Goal: Task Accomplishment & Management: Manage account settings

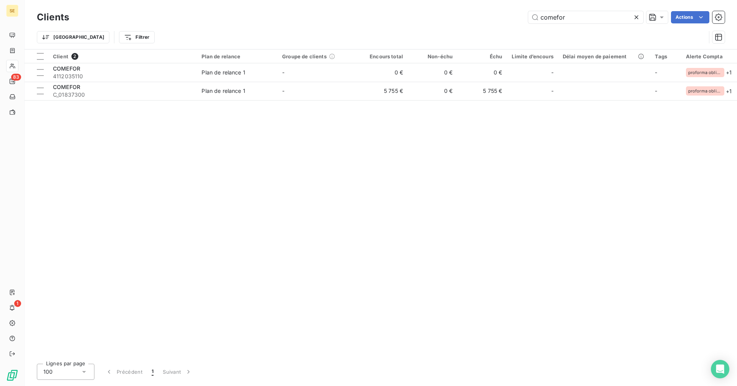
drag, startPoint x: 586, startPoint y: 15, endPoint x: 480, endPoint y: 18, distance: 105.9
click at [480, 18] on div "comefor Actions" at bounding box center [401, 17] width 646 height 12
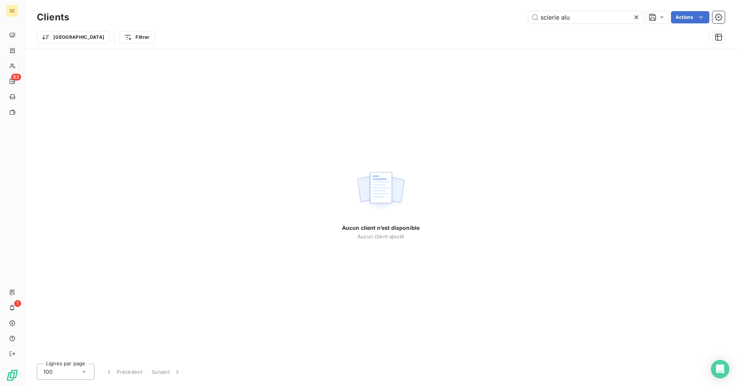
drag, startPoint x: 560, startPoint y: 20, endPoint x: 510, endPoint y: 20, distance: 49.5
click at [510, 20] on div "scierie alu Actions" at bounding box center [401, 17] width 646 height 12
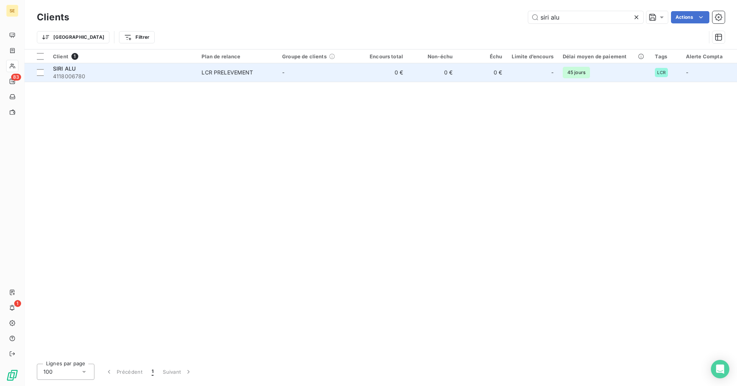
type input "siri alu"
click at [102, 74] on span "4118006780" at bounding box center [122, 77] width 139 height 8
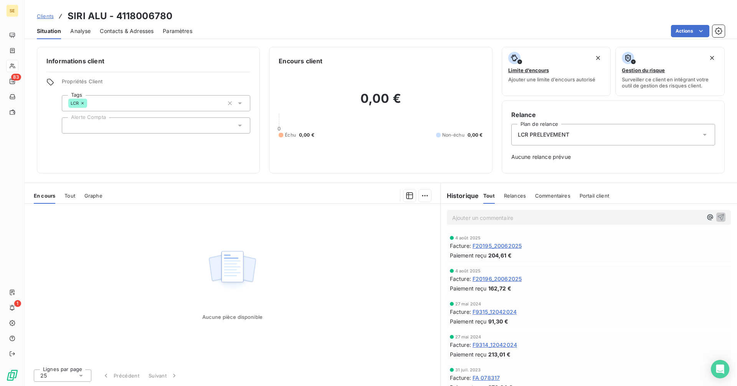
click at [505, 277] on span "F20196_20062025" at bounding box center [496, 279] width 49 height 8
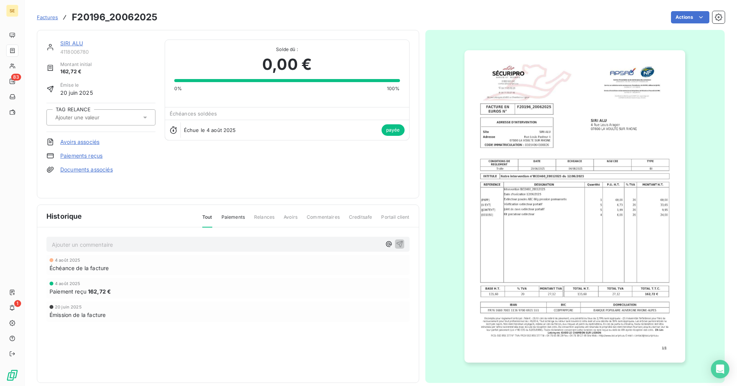
click at [541, 247] on img "button" at bounding box center [574, 206] width 221 height 312
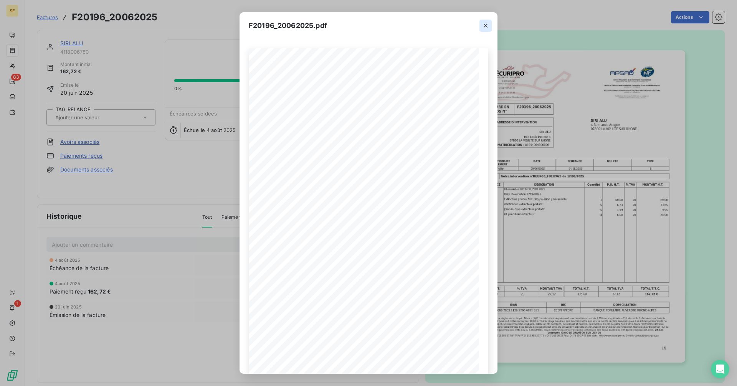
click at [484, 26] on icon "button" at bounding box center [485, 26] width 8 height 8
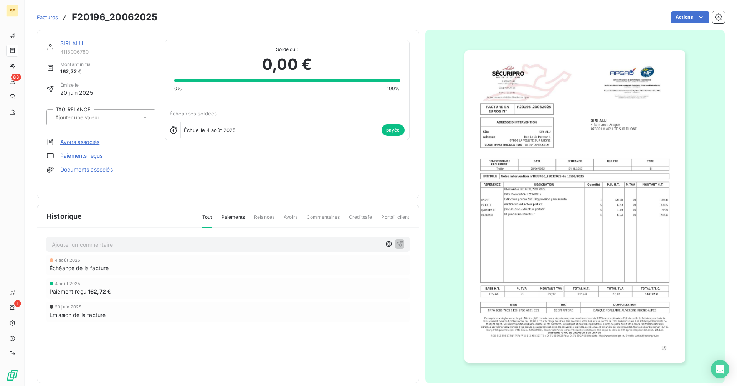
click at [74, 44] on link "SIRI ALU" at bounding box center [71, 43] width 23 height 7
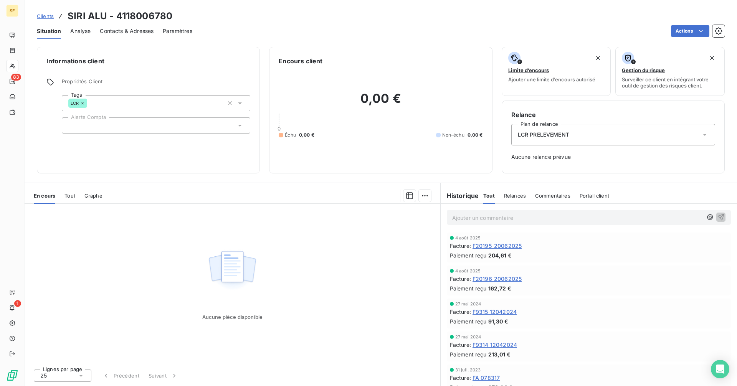
click at [493, 280] on span "F20196_20062025" at bounding box center [496, 279] width 49 height 8
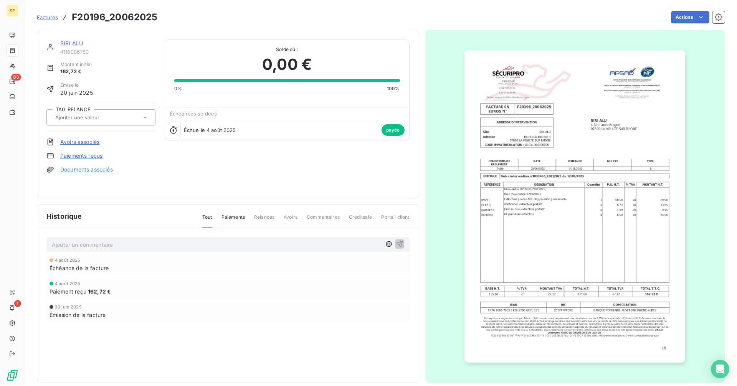
click at [67, 43] on link "SIRI ALU" at bounding box center [71, 43] width 23 height 7
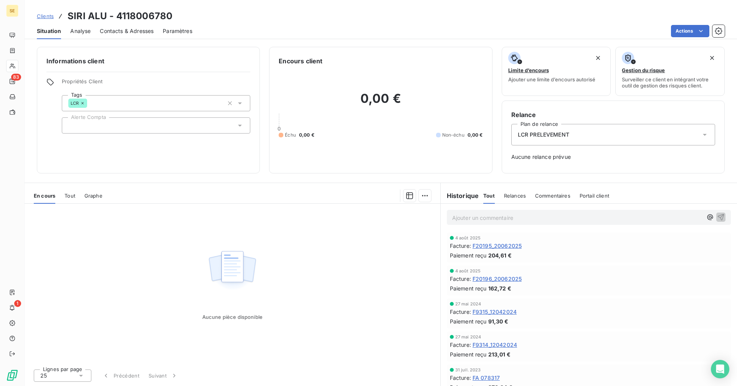
click at [506, 246] on span "F20195_20062025" at bounding box center [496, 246] width 49 height 8
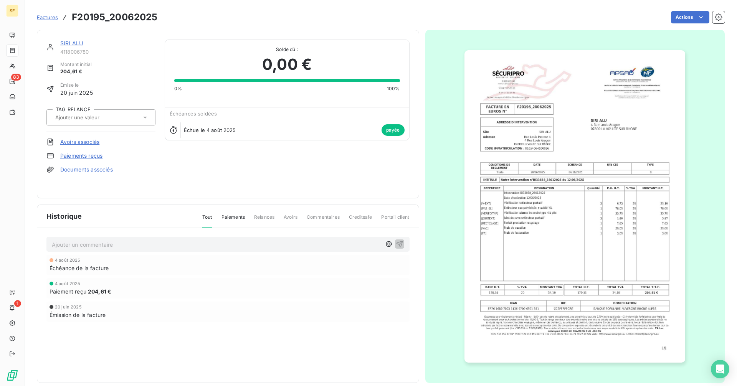
click at [562, 217] on img "button" at bounding box center [574, 206] width 221 height 312
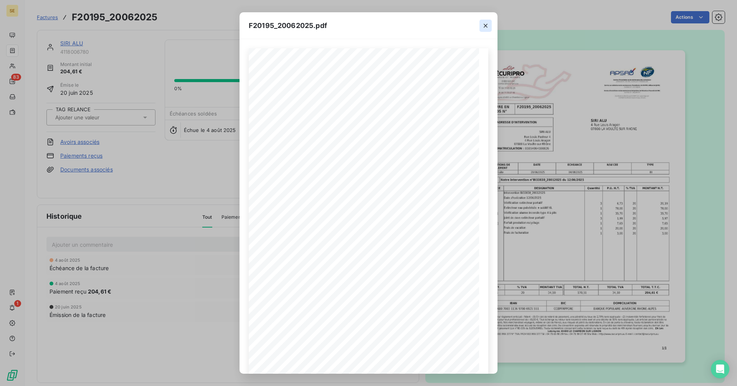
click at [484, 26] on icon "button" at bounding box center [485, 26] width 8 height 8
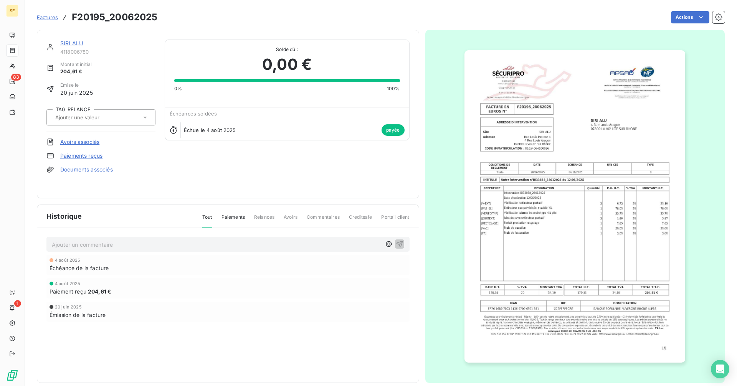
click at [75, 43] on link "SIRI ALU" at bounding box center [71, 43] width 23 height 7
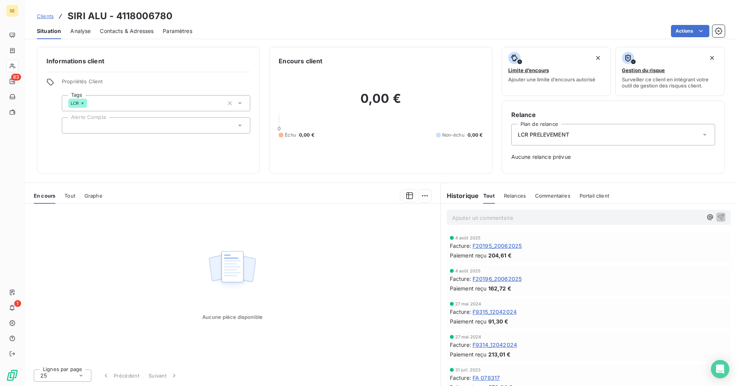
click at [506, 279] on span "F20196_20062025" at bounding box center [496, 279] width 49 height 8
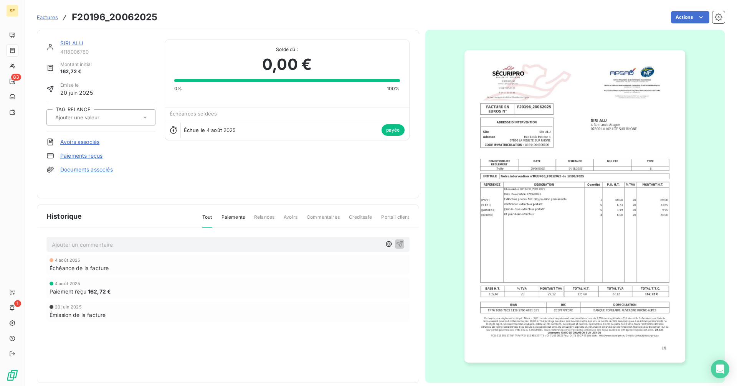
click at [532, 264] on img "button" at bounding box center [574, 206] width 221 height 312
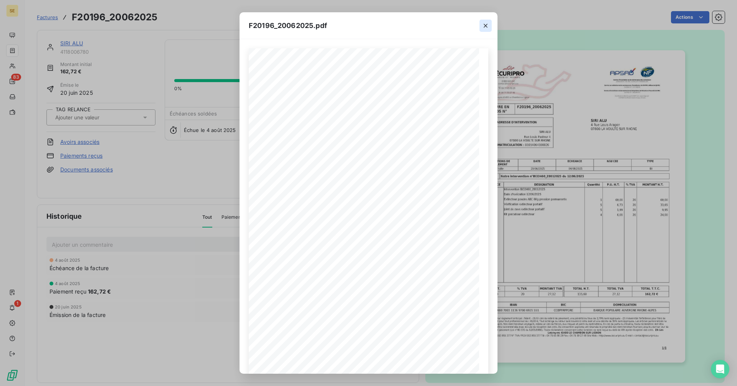
click at [488, 27] on icon "button" at bounding box center [485, 26] width 8 height 8
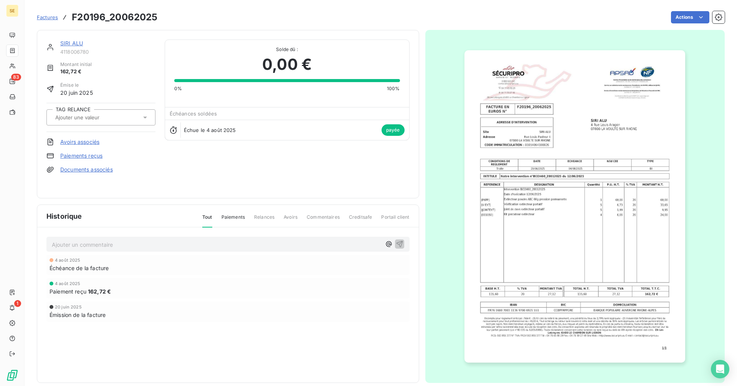
click at [74, 44] on link "SIRI ALU" at bounding box center [71, 43] width 23 height 7
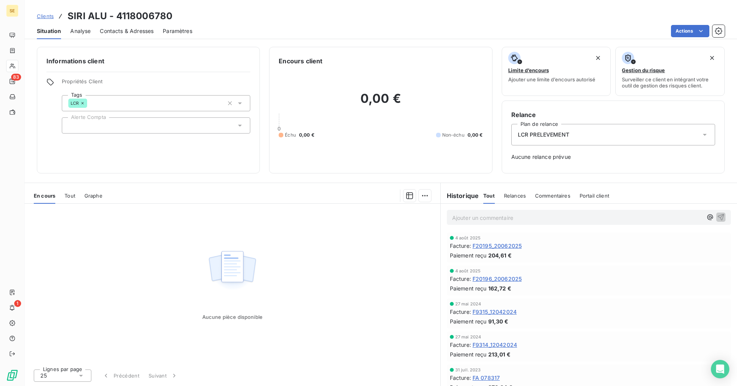
click at [488, 276] on span "F20196_20062025" at bounding box center [496, 279] width 49 height 8
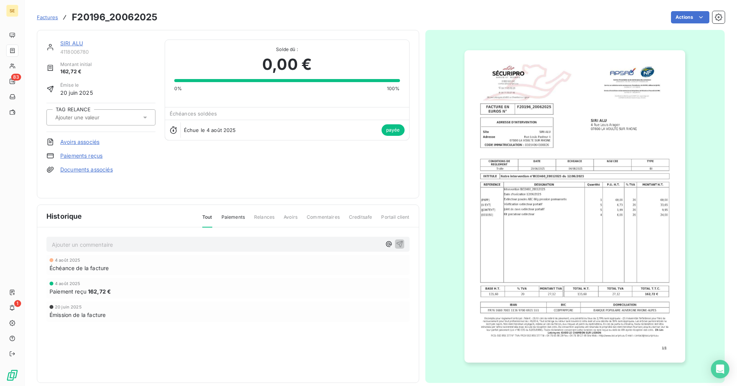
click at [76, 44] on link "SIRI ALU" at bounding box center [71, 43] width 23 height 7
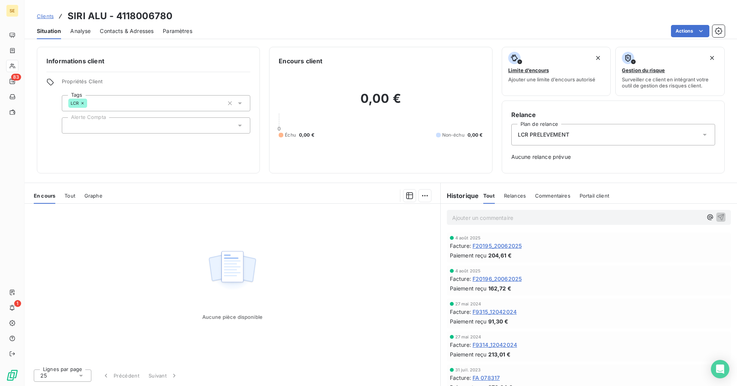
click at [498, 244] on span "F20195_20062025" at bounding box center [496, 246] width 49 height 8
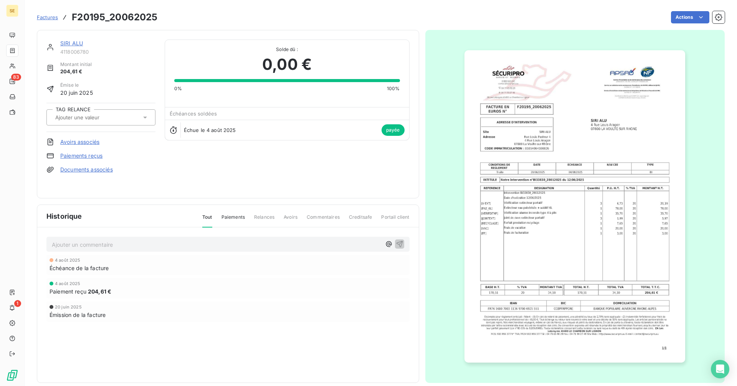
click at [586, 247] on img "button" at bounding box center [574, 206] width 221 height 312
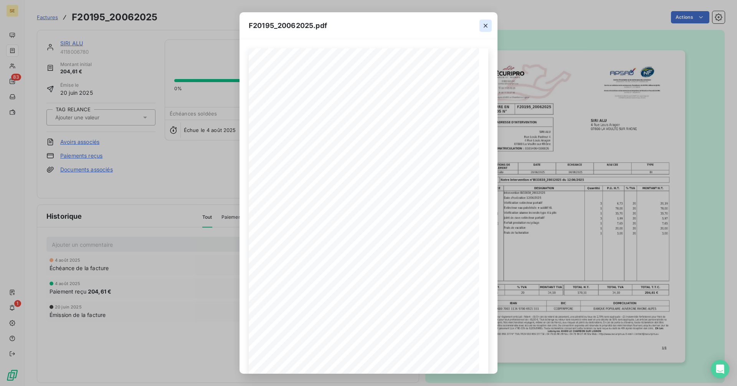
click at [487, 26] on icon "button" at bounding box center [485, 26] width 8 height 8
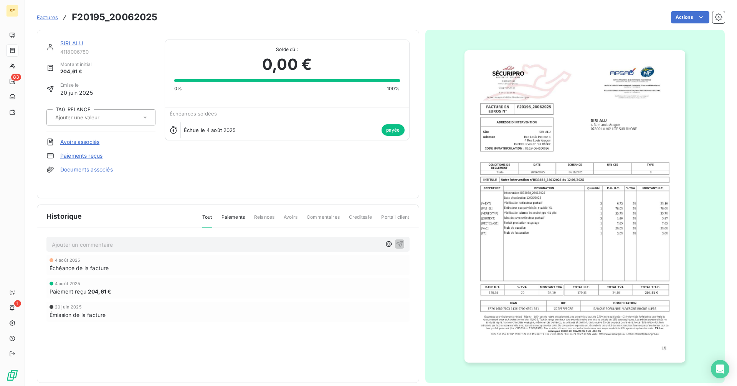
click at [66, 43] on link "SIRI ALU" at bounding box center [71, 43] width 23 height 7
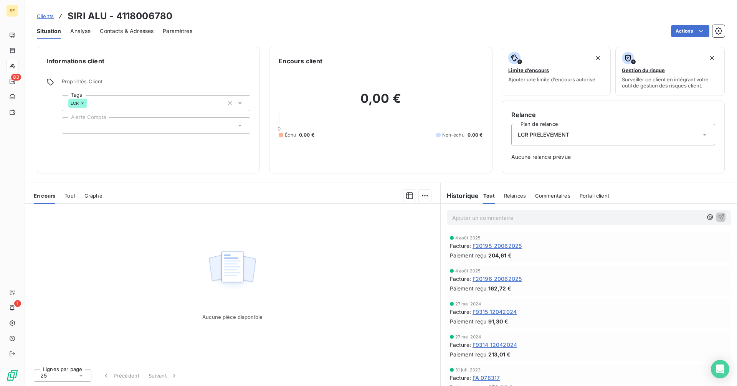
click at [488, 280] on span "F20196_20062025" at bounding box center [496, 279] width 49 height 8
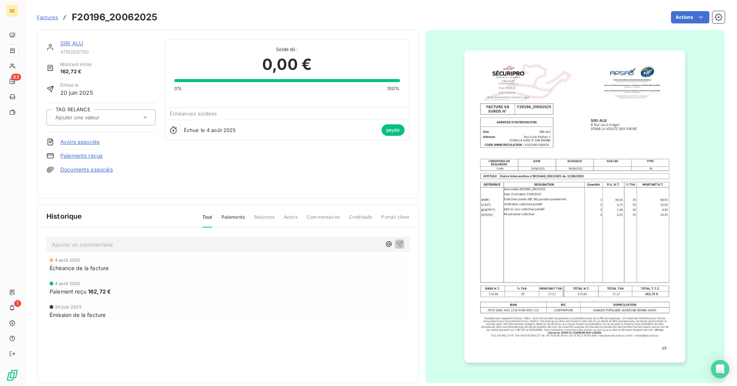
click at [626, 209] on img "button" at bounding box center [574, 206] width 221 height 312
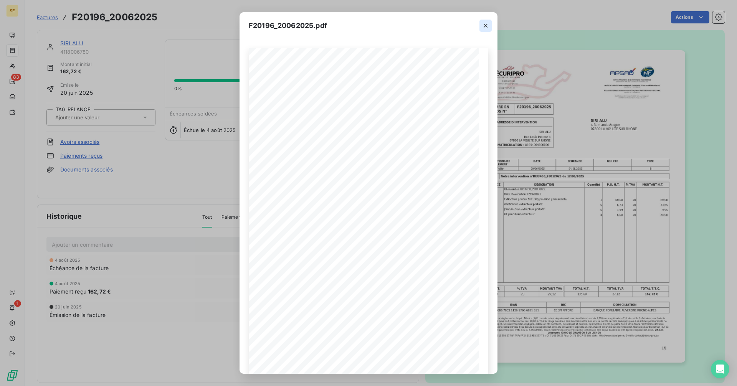
click at [485, 25] on icon "button" at bounding box center [485, 26] width 8 height 8
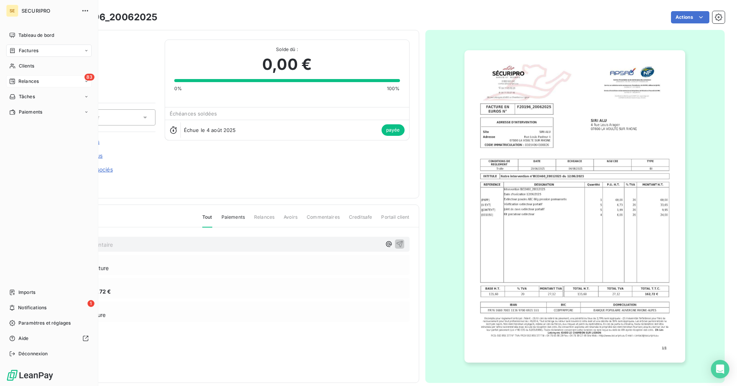
click at [31, 77] on div "83 Relances" at bounding box center [49, 81] width 86 height 12
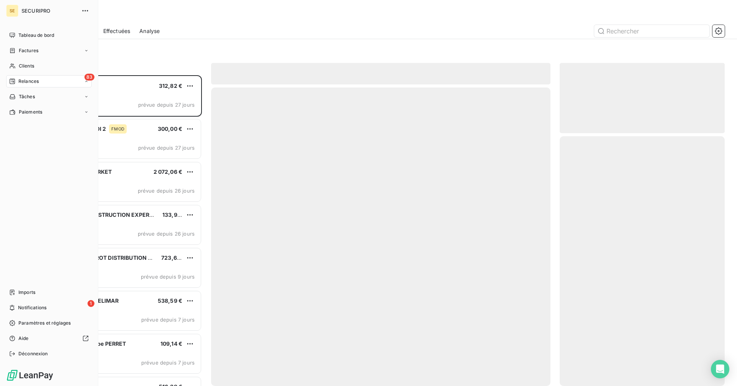
scroll to position [305, 159]
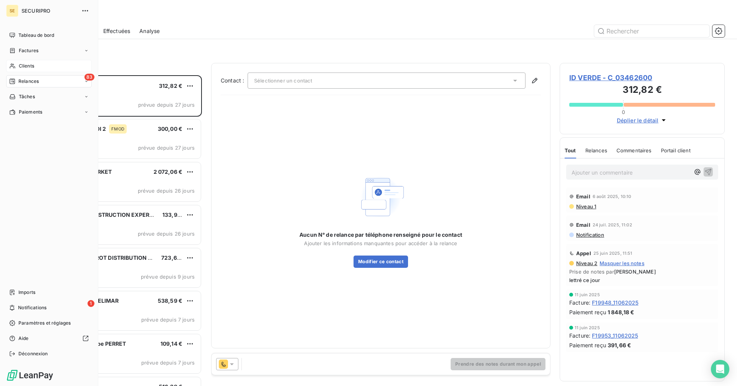
click at [23, 67] on span "Clients" at bounding box center [26, 66] width 15 height 7
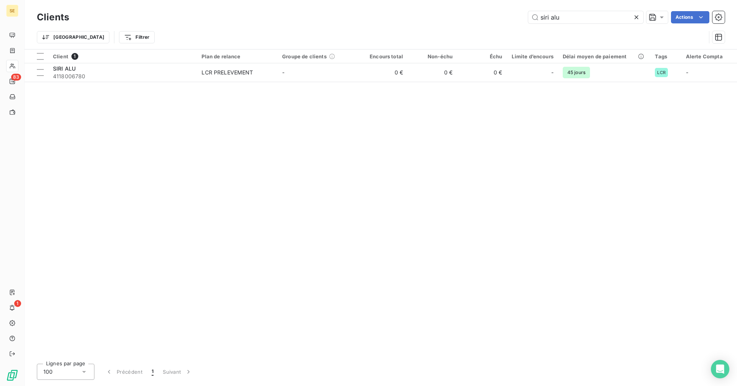
drag, startPoint x: 573, startPoint y: 21, endPoint x: 487, endPoint y: 23, distance: 86.3
click at [487, 23] on div "Clients siri alu Actions" at bounding box center [380, 17] width 687 height 16
click at [586, 21] on input "siri alu" at bounding box center [585, 17] width 115 height 12
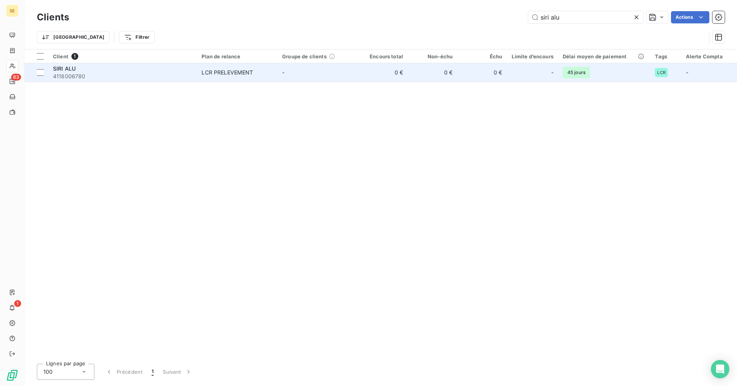
click at [276, 71] on td "LCR PRELEVEMENT" at bounding box center [237, 72] width 81 height 18
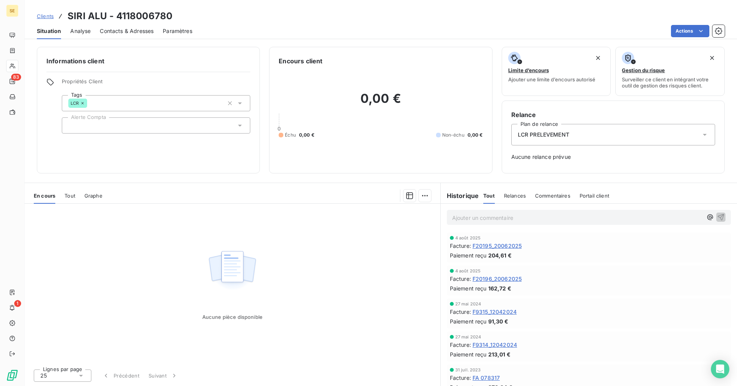
click at [492, 280] on span "F20196_20062025" at bounding box center [496, 279] width 49 height 8
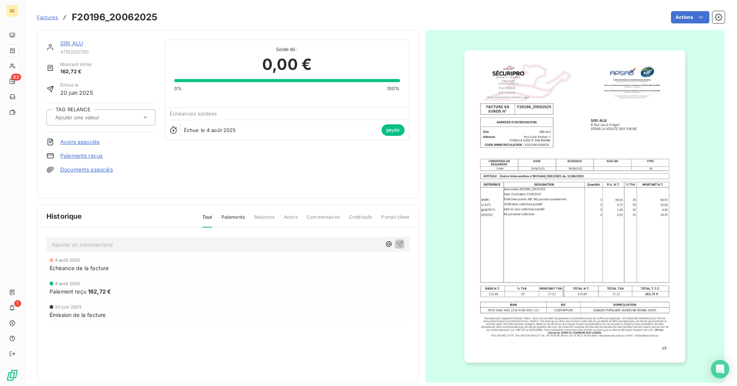
click at [518, 188] on img "button" at bounding box center [574, 206] width 221 height 312
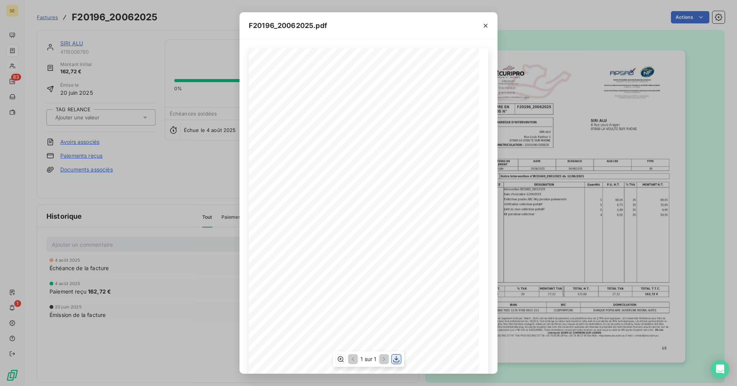
click at [397, 360] on icon "button" at bounding box center [396, 359] width 8 height 8
click at [484, 26] on icon "button" at bounding box center [485, 26] width 4 height 4
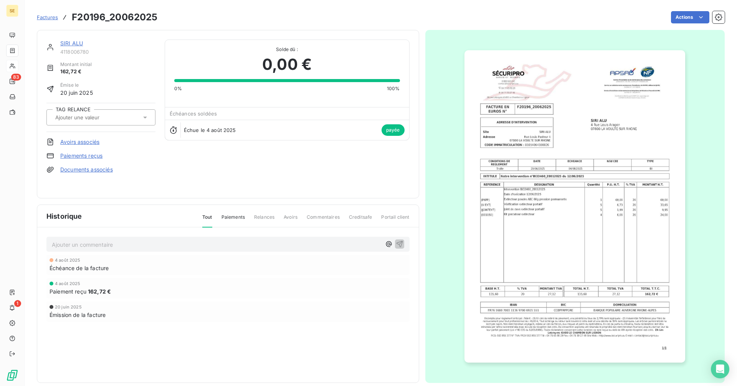
click at [150, 247] on p "Ajouter un commentaire ﻿" at bounding box center [216, 245] width 329 height 10
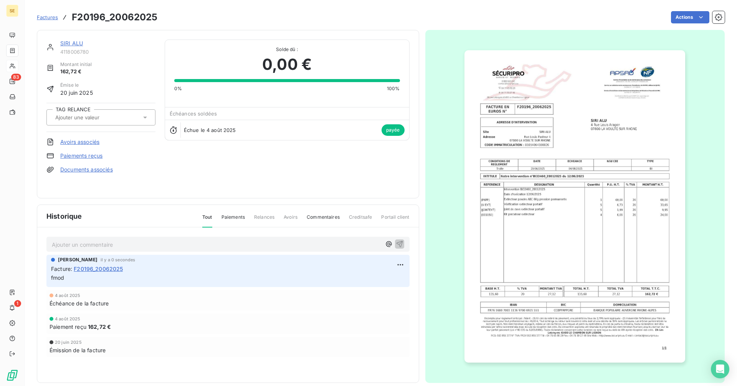
click at [92, 117] on input "text" at bounding box center [92, 117] width 77 height 7
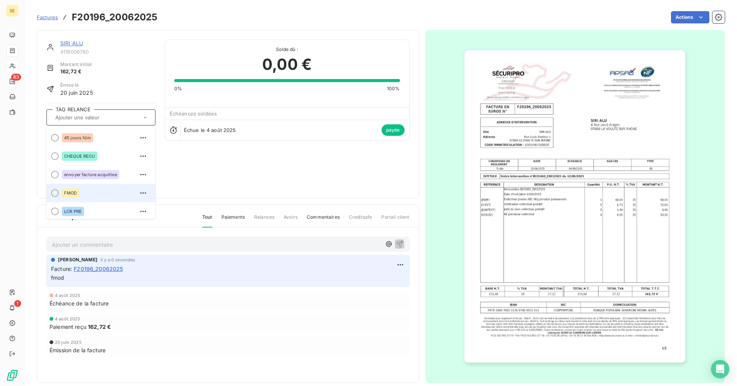
click at [71, 194] on span "FMOD" at bounding box center [70, 193] width 13 height 5
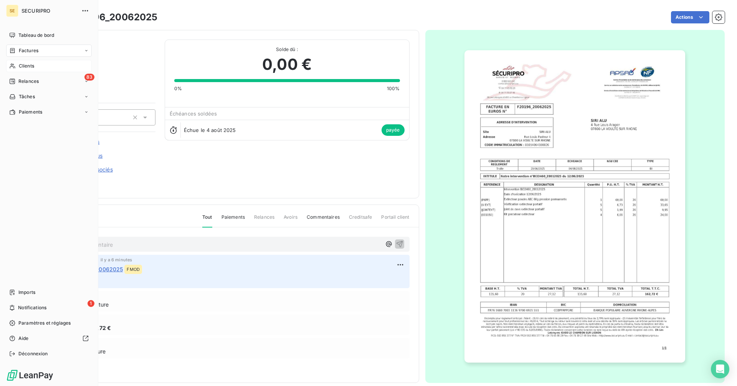
click at [26, 65] on span "Clients" at bounding box center [26, 66] width 15 height 7
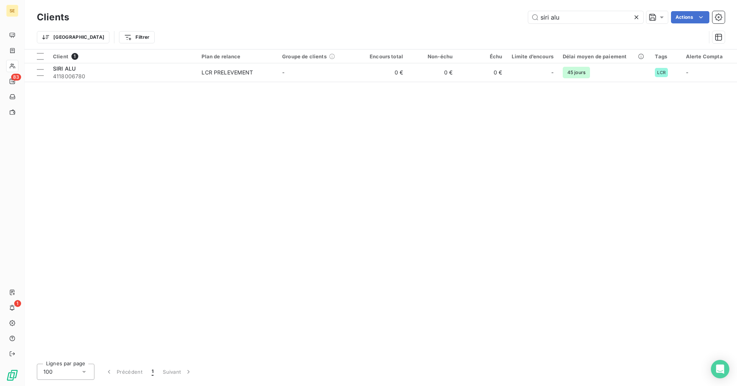
drag, startPoint x: 570, startPoint y: 18, endPoint x: 487, endPoint y: 21, distance: 82.9
click at [485, 24] on div "Clients siri alu Actions" at bounding box center [380, 17] width 687 height 16
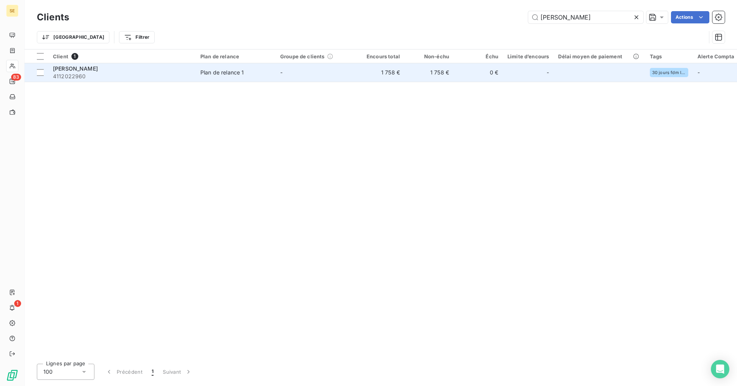
type input "[PERSON_NAME]"
click at [132, 74] on span "4112022960" at bounding box center [122, 77] width 138 height 8
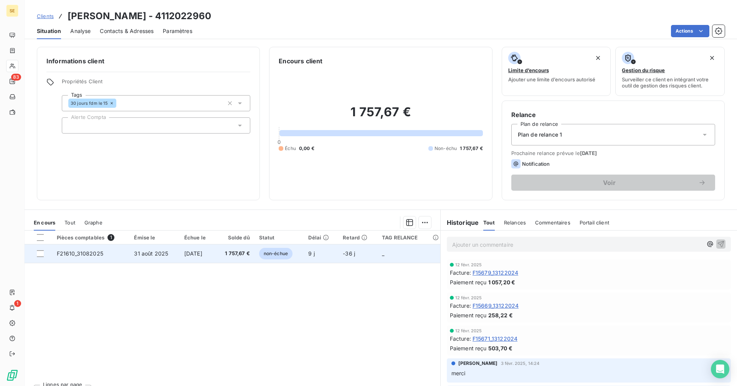
click at [215, 251] on td "[DATE]" at bounding box center [198, 253] width 36 height 18
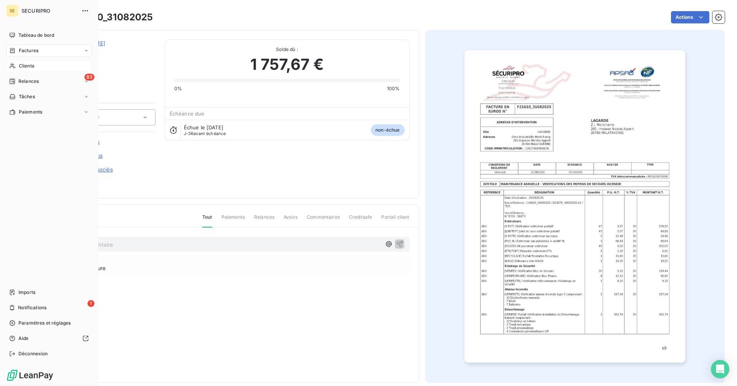
click at [15, 64] on icon at bounding box center [12, 66] width 7 height 6
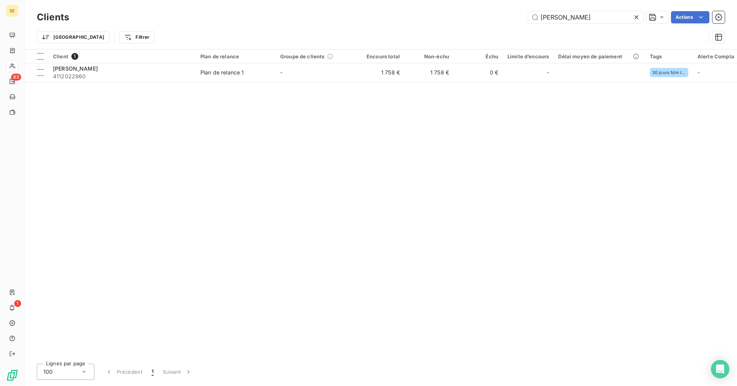
drag, startPoint x: 504, startPoint y: 24, endPoint x: 493, endPoint y: 24, distance: 11.9
click at [493, 24] on div "Clients [PERSON_NAME] Actions" at bounding box center [380, 17] width 687 height 16
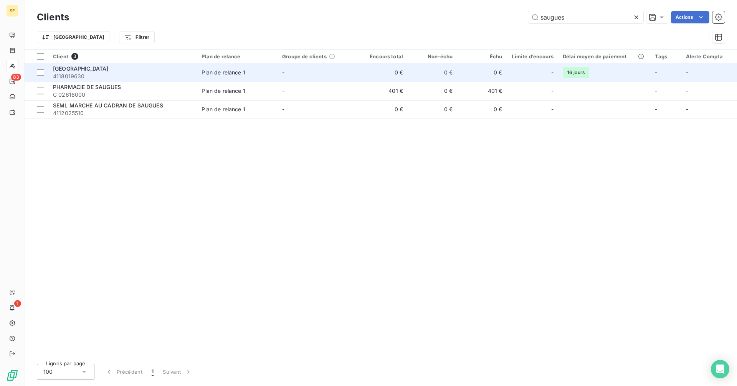
type input "saugues"
click at [89, 69] on span "[GEOGRAPHIC_DATA]" at bounding box center [81, 68] width 56 height 7
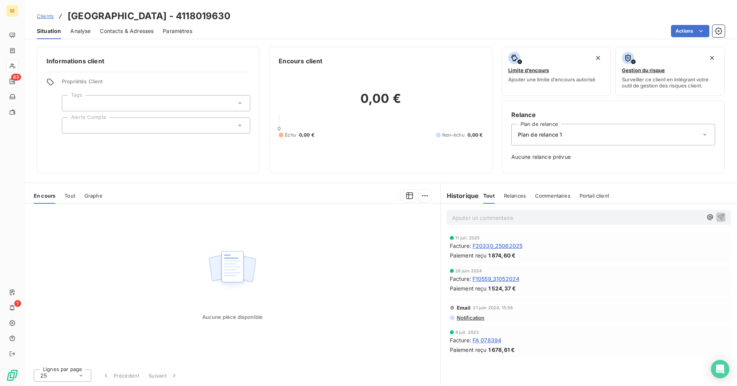
click at [73, 193] on span "Tout" at bounding box center [69, 196] width 11 height 6
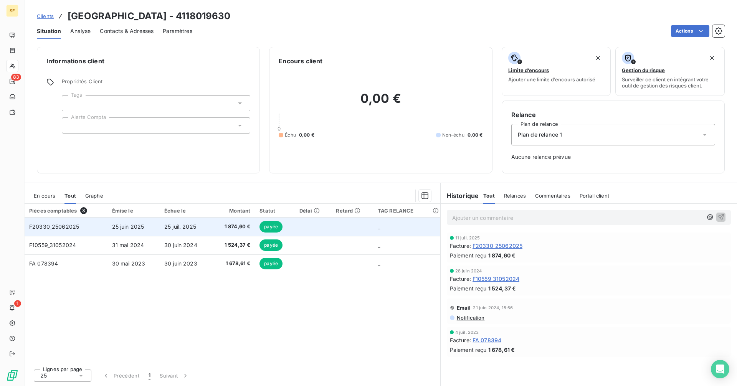
click at [177, 229] on span "25 juil. 2025" at bounding box center [180, 226] width 32 height 7
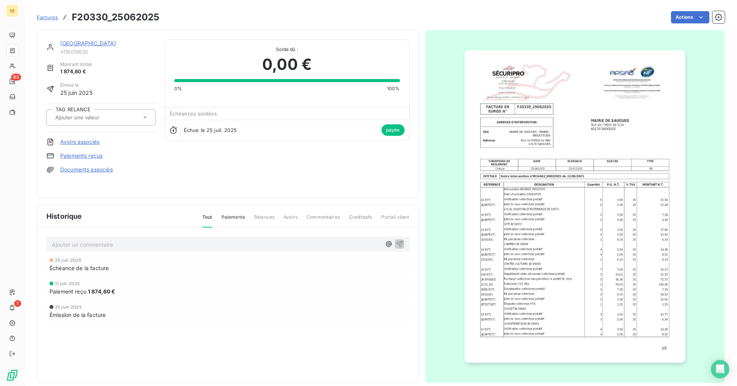
click at [531, 226] on img "button" at bounding box center [574, 206] width 221 height 312
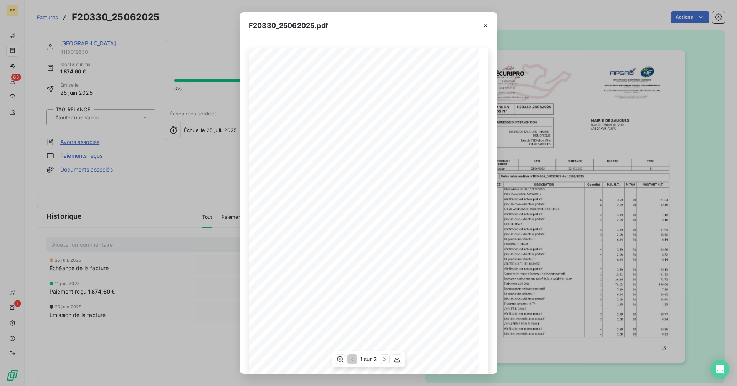
scroll to position [9, 0]
click at [383, 358] on icon "button" at bounding box center [385, 359] width 8 height 8
click at [485, 26] on icon "button" at bounding box center [485, 26] width 8 height 8
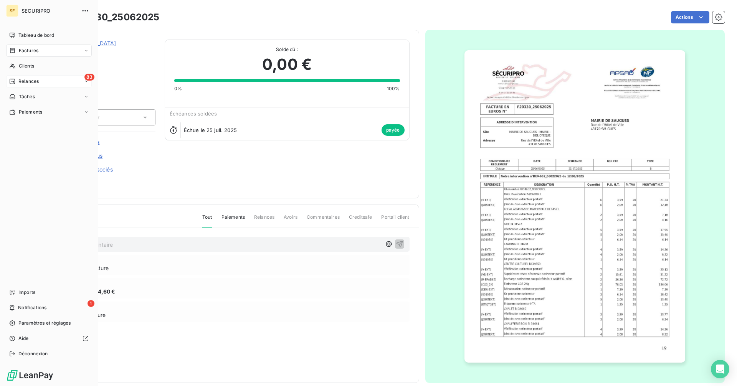
click at [33, 79] on span "Relances" at bounding box center [28, 81] width 20 height 7
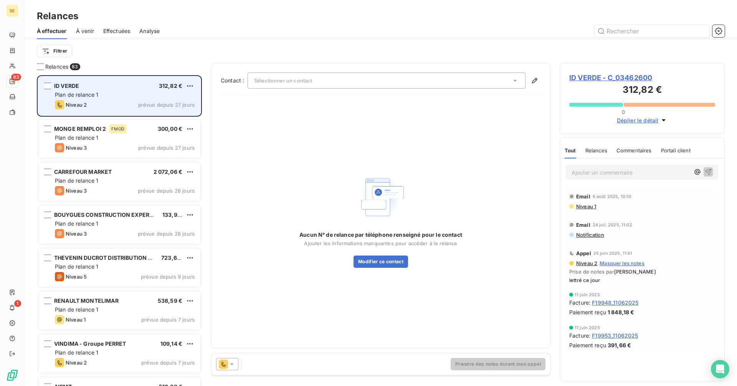
scroll to position [305, 159]
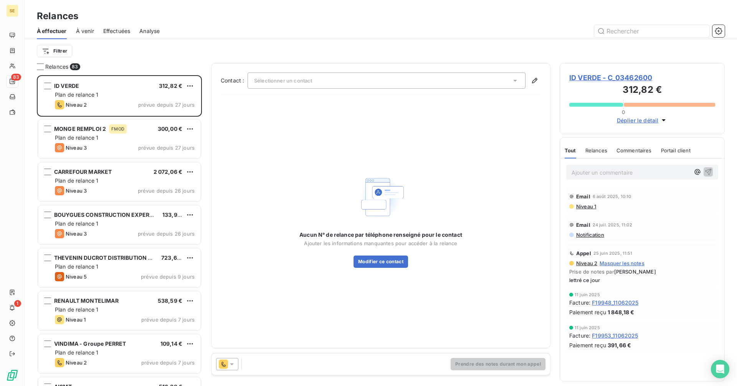
click at [87, 33] on span "À venir" at bounding box center [85, 31] width 18 height 8
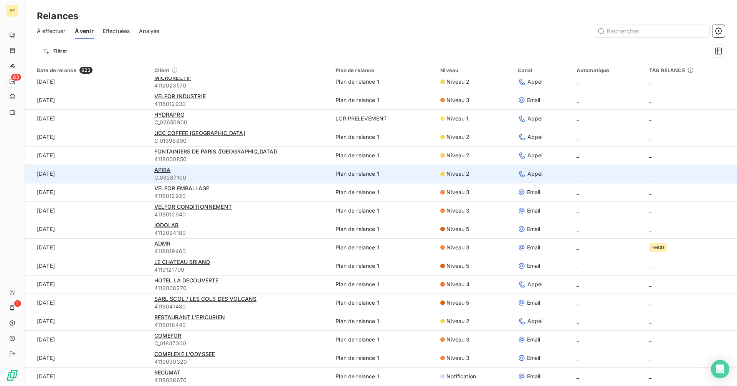
scroll to position [1533, 0]
